Goal: Find specific page/section: Find specific page/section

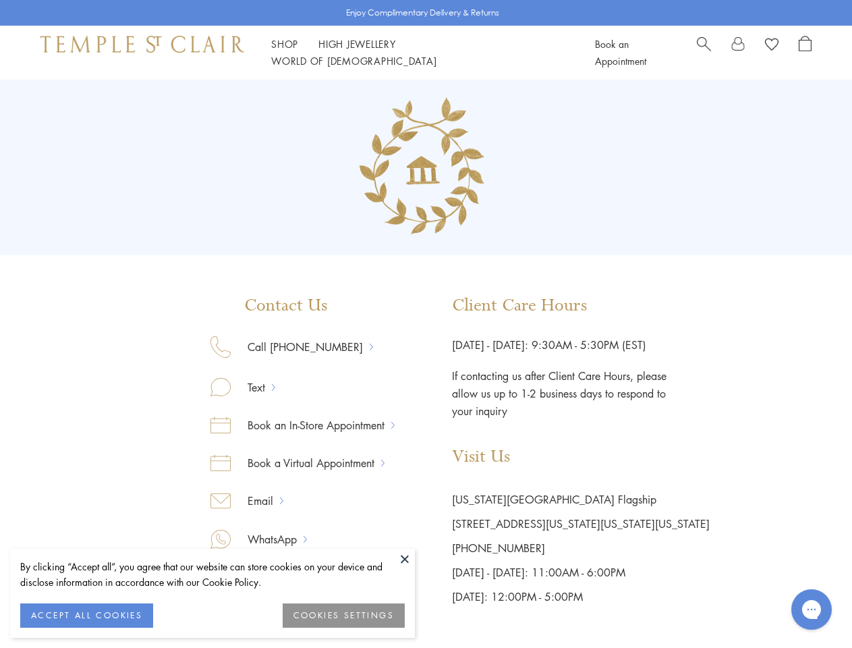
click at [426, 324] on div "Contact Us Call [PHONE_NUMBER] Text Book an In-Store Appointment Book a Virtual…" at bounding box center [426, 452] width 567 height 313
click at [405, 559] on button at bounding box center [405, 559] width 20 height 20
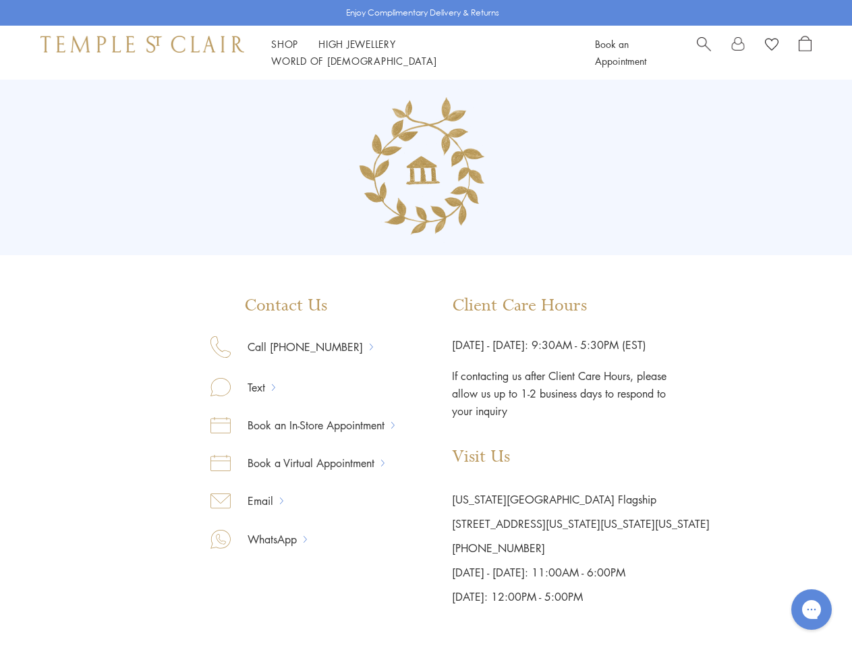
click at [86, 615] on div "Enjoy Complimentary Delivery & Returns Shop Shop Categories Amulets Pendants & …" at bounding box center [426, 589] width 852 height 1178
click at [344, 615] on div "Enjoy Complimentary Delivery & Returns Shop Shop Categories Amulets Pendants & …" at bounding box center [426, 589] width 852 height 1178
click at [285, 51] on link "Shop Shop" at bounding box center [284, 43] width 27 height 13
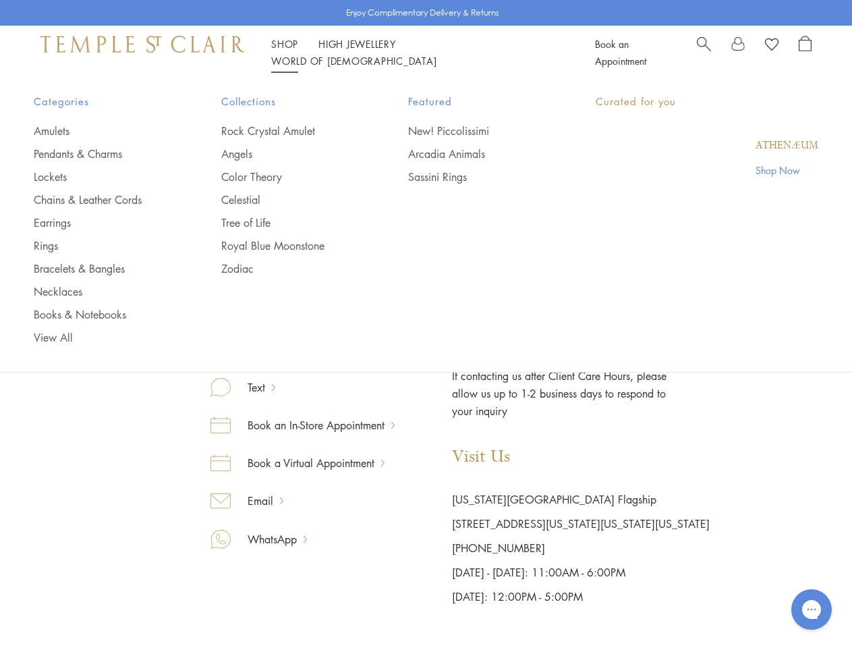
click at [437, 54] on link "World of [GEOGRAPHIC_DATA][DEMOGRAPHIC_DATA]" at bounding box center [353, 60] width 165 height 13
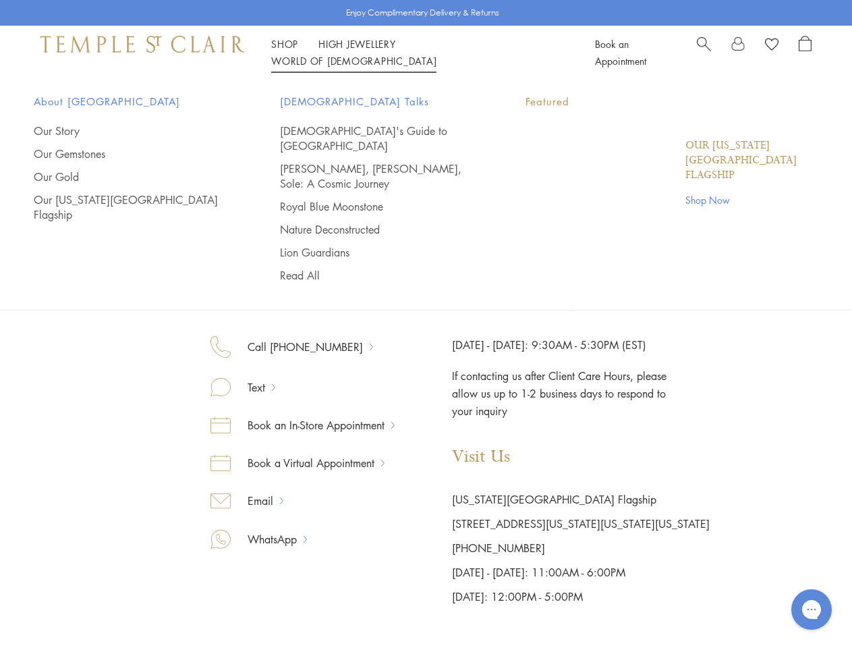
click at [812, 609] on icon "Gorgias live chat" at bounding box center [811, 609] width 13 height 13
